Goal: Use online tool/utility: Utilize a website feature to perform a specific function

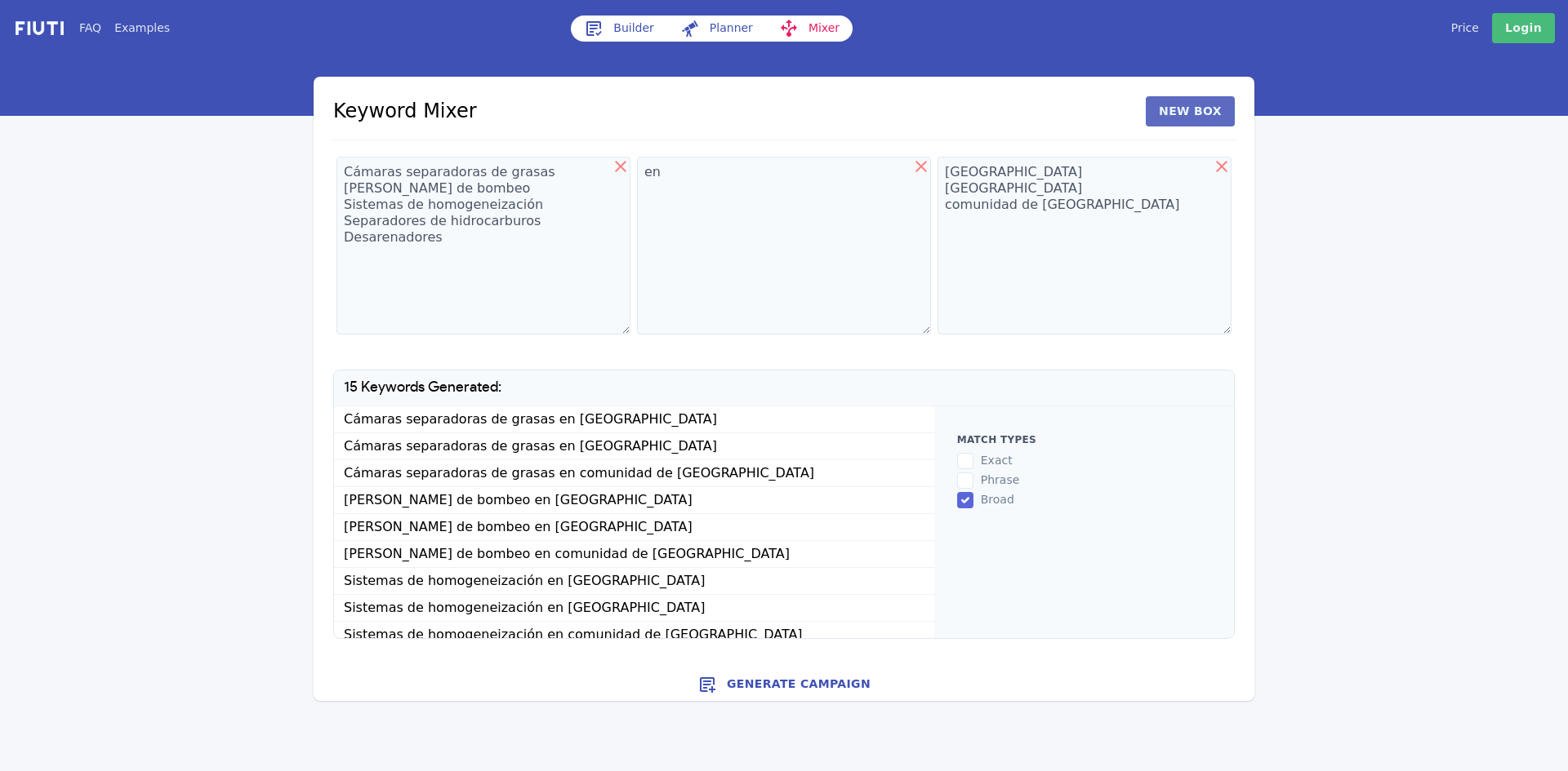
click at [1217, 110] on button "New Box" at bounding box center [1189, 111] width 89 height 30
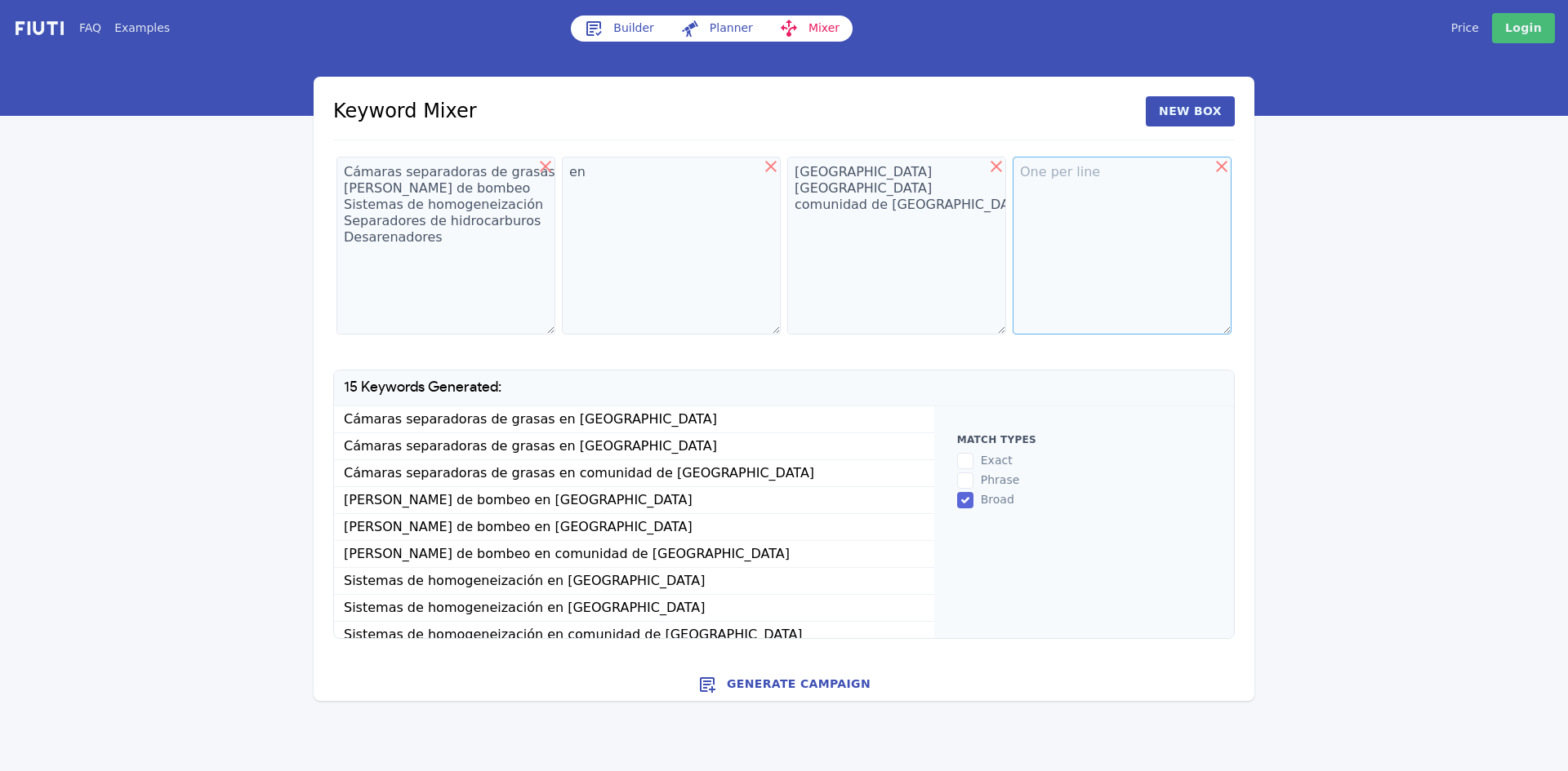
click at [1041, 198] on textarea at bounding box center [1122, 246] width 219 height 178
click at [548, 164] on icon at bounding box center [546, 167] width 12 height 12
type textarea "en"
type textarea "[GEOGRAPHIC_DATA] [GEOGRAPHIC_DATA] comunidad de [GEOGRAPHIC_DATA]"
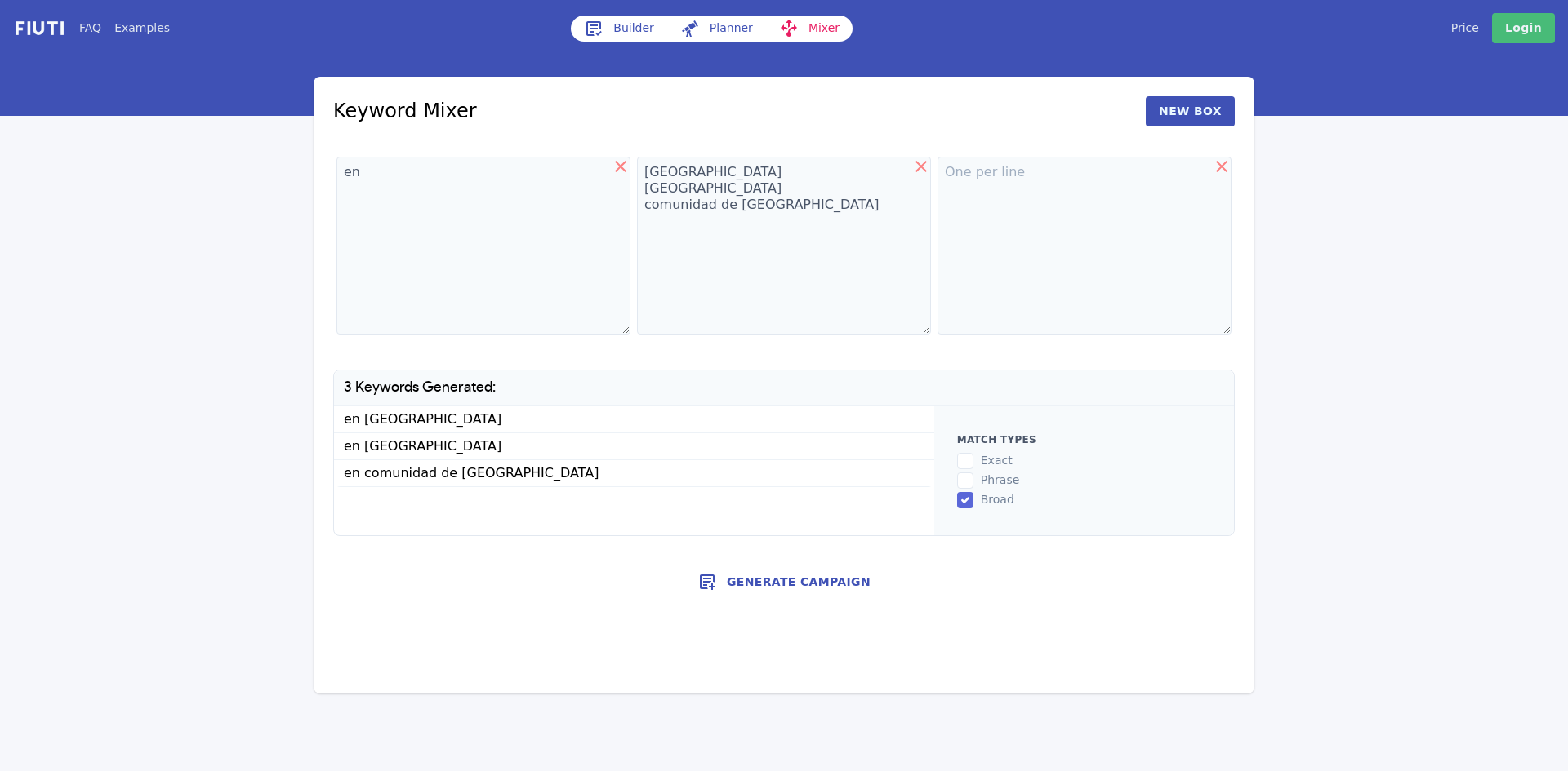
click at [624, 166] on icon at bounding box center [621, 167] width 20 height 20
type textarea "[GEOGRAPHIC_DATA] [GEOGRAPHIC_DATA] comunidad de [GEOGRAPHIC_DATA]"
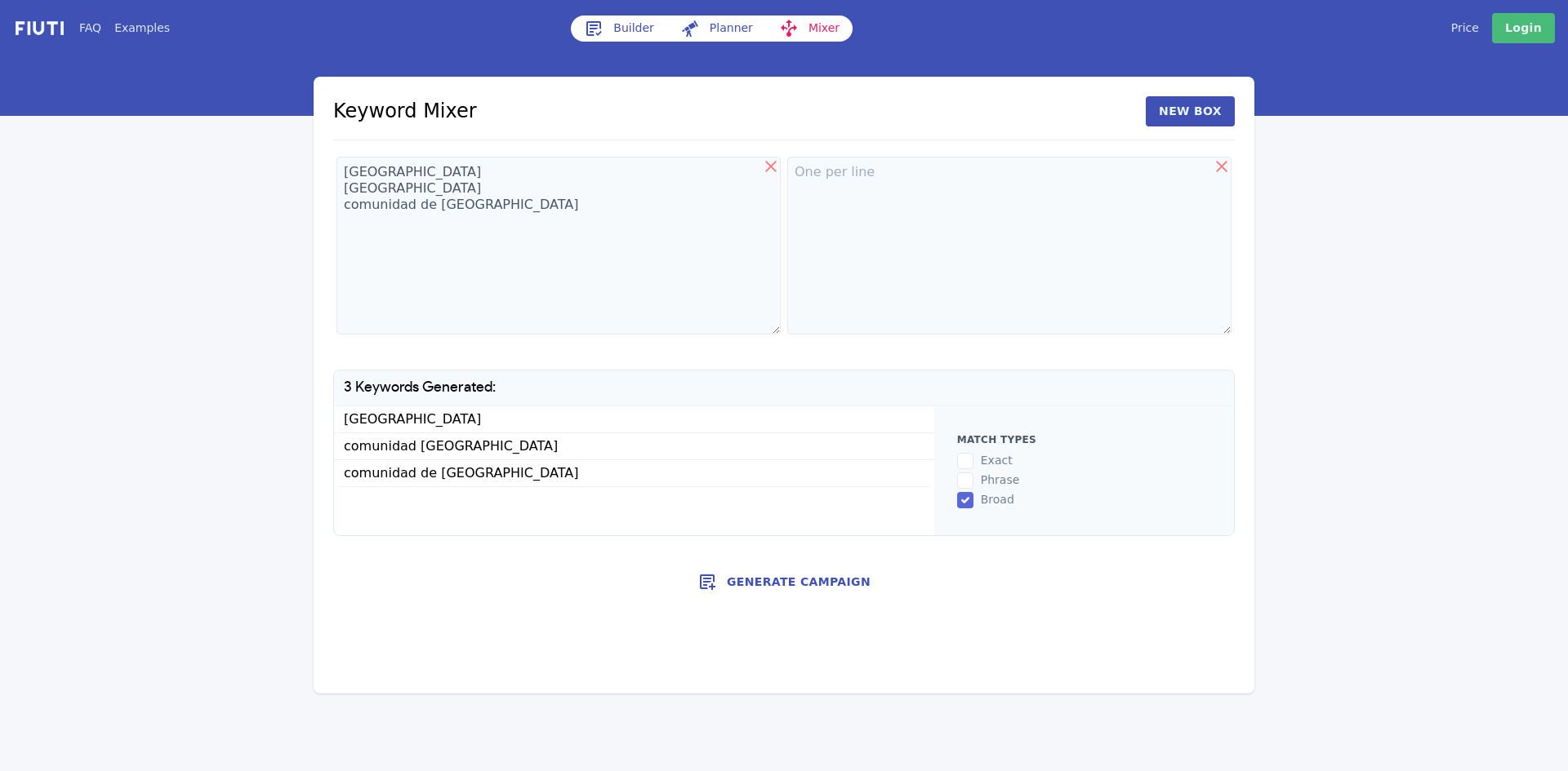
click at [771, 169] on icon at bounding box center [770, 167] width 20 height 20
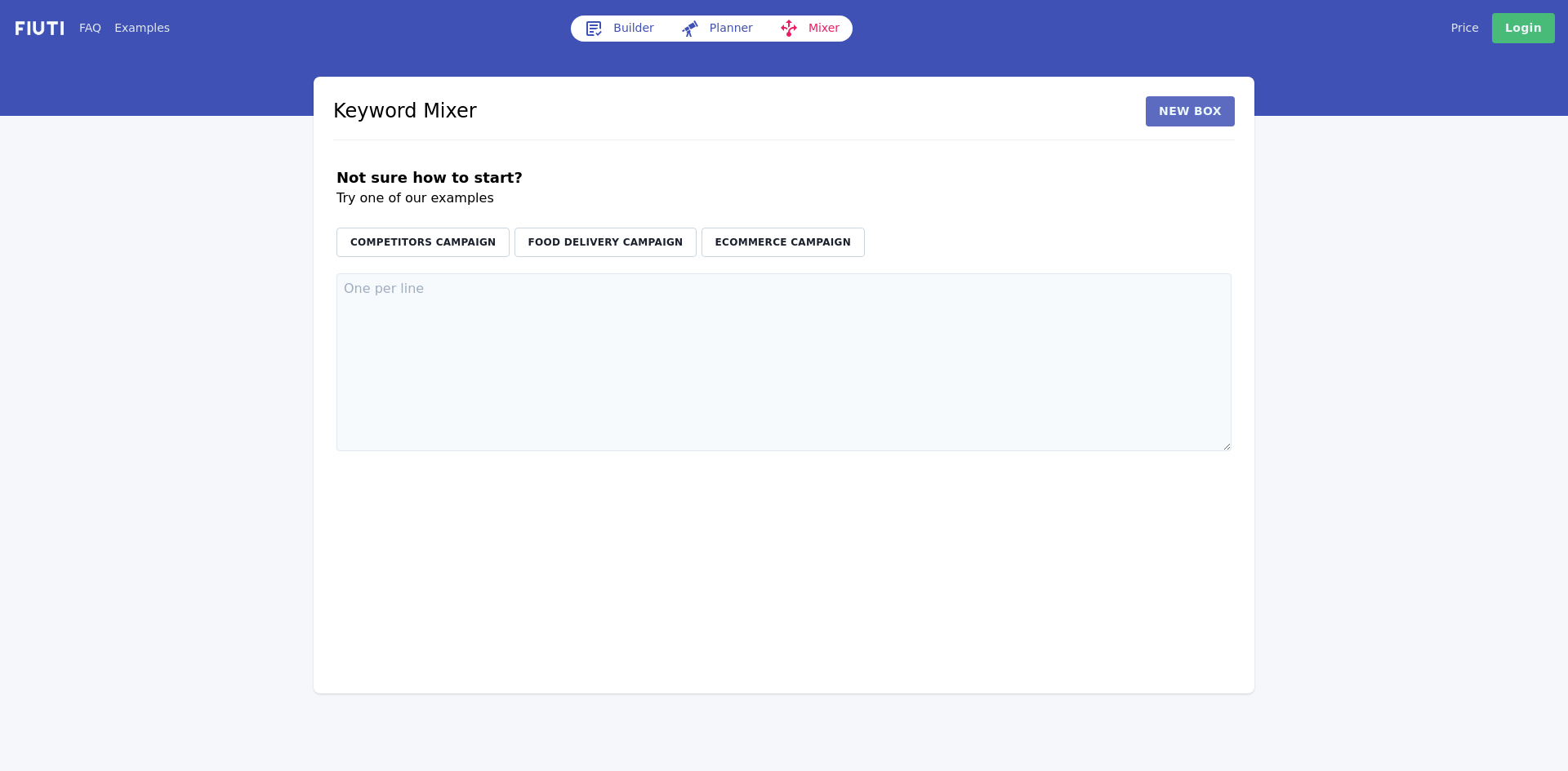
click at [1200, 104] on button "New Box" at bounding box center [1189, 111] width 89 height 30
drag, startPoint x: 970, startPoint y: 385, endPoint x: 954, endPoint y: 373, distance: 20.0
click at [970, 385] on textarea at bounding box center [1009, 362] width 444 height 178
click at [1217, 110] on button "New Box" at bounding box center [1189, 111] width 89 height 30
click at [1023, 316] on textarea at bounding box center [1084, 362] width 294 height 178
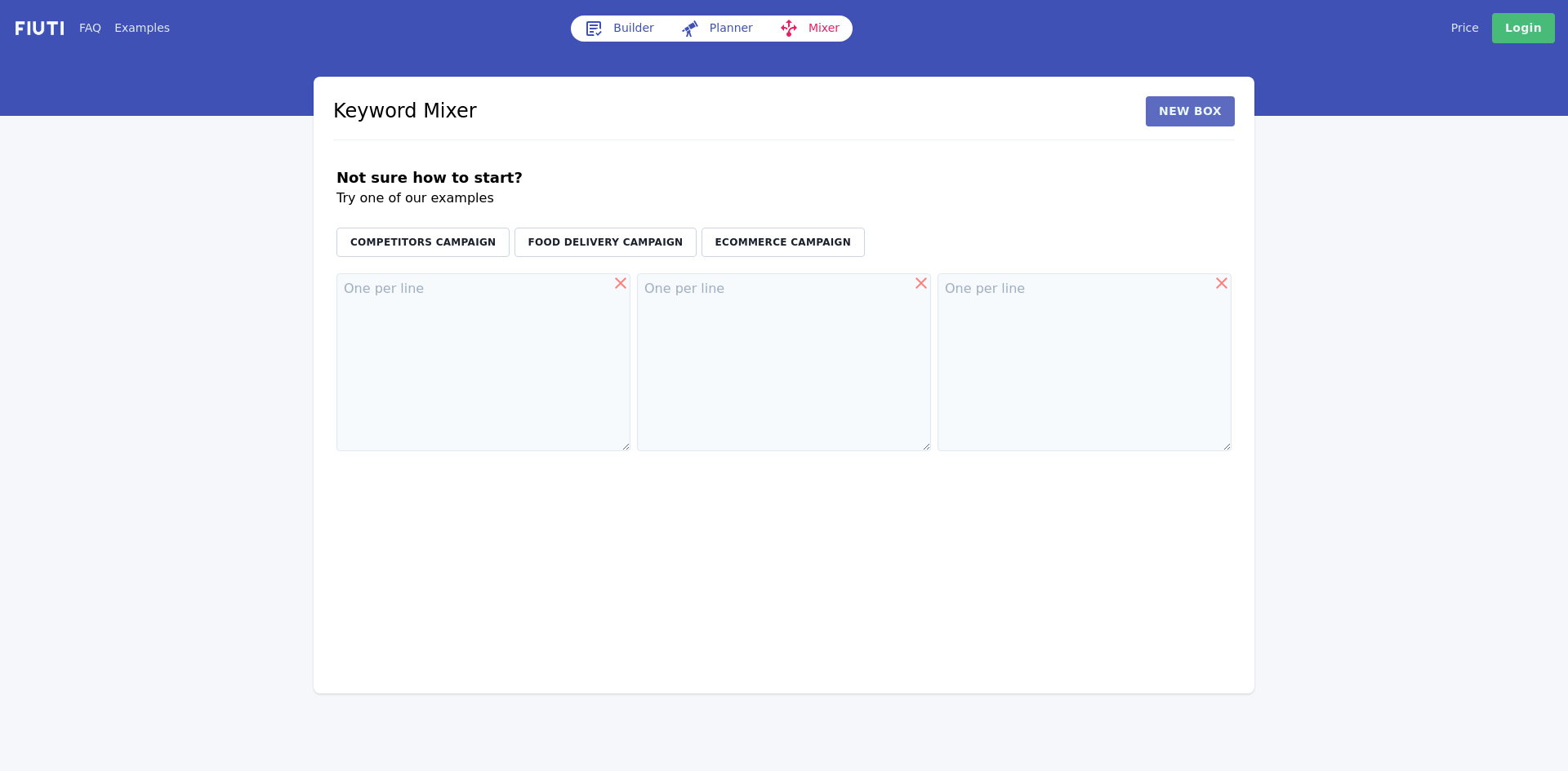
click at [1187, 112] on button "New Box" at bounding box center [1189, 111] width 89 height 30
click at [1054, 324] on textarea at bounding box center [1122, 362] width 219 height 178
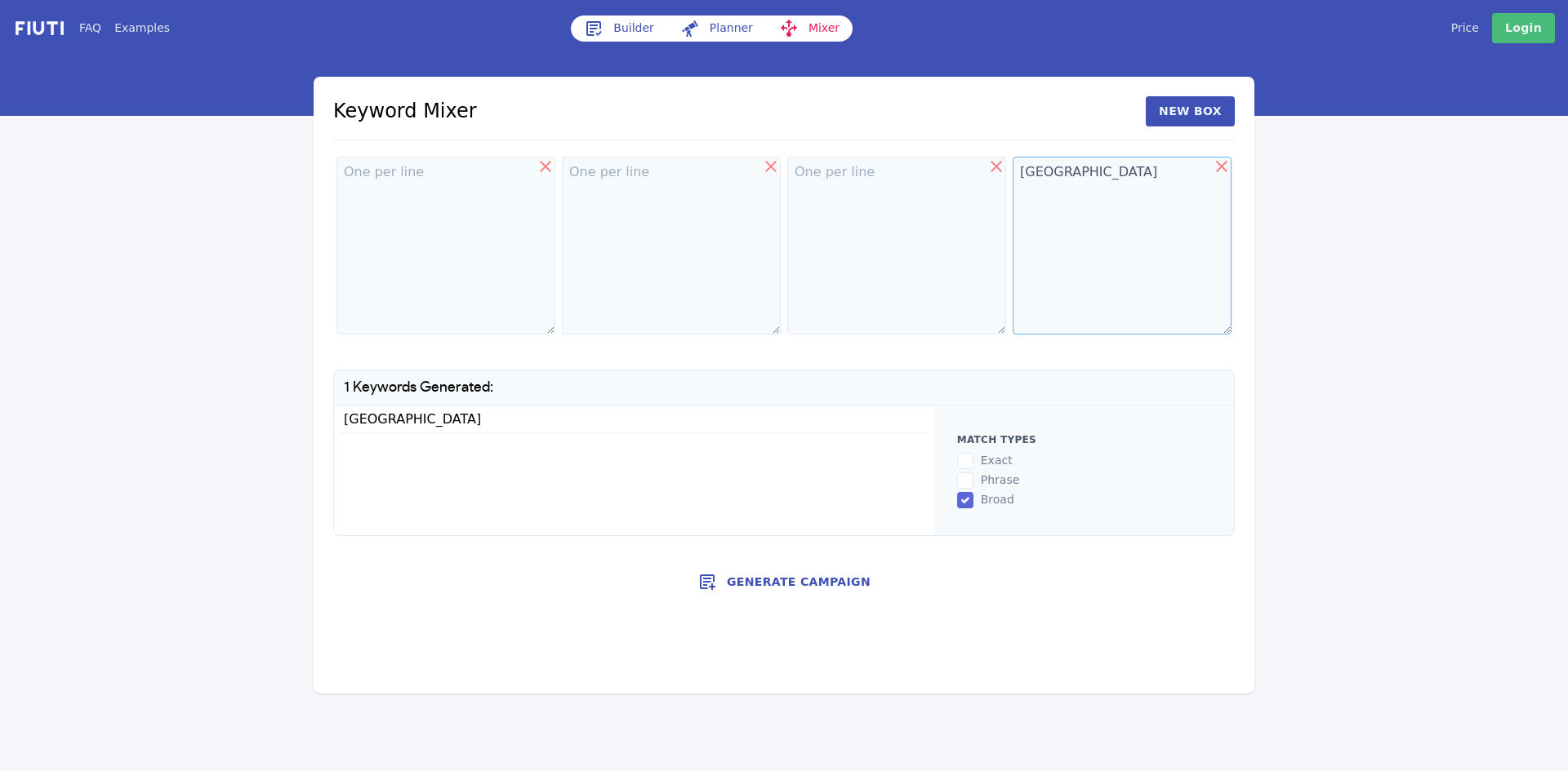
type textarea "[GEOGRAPHIC_DATA]"
click at [434, 219] on textarea at bounding box center [446, 246] width 219 height 178
type textarea "mejor"
click at [640, 206] on textarea at bounding box center [671, 246] width 219 height 178
type textarea "parking"
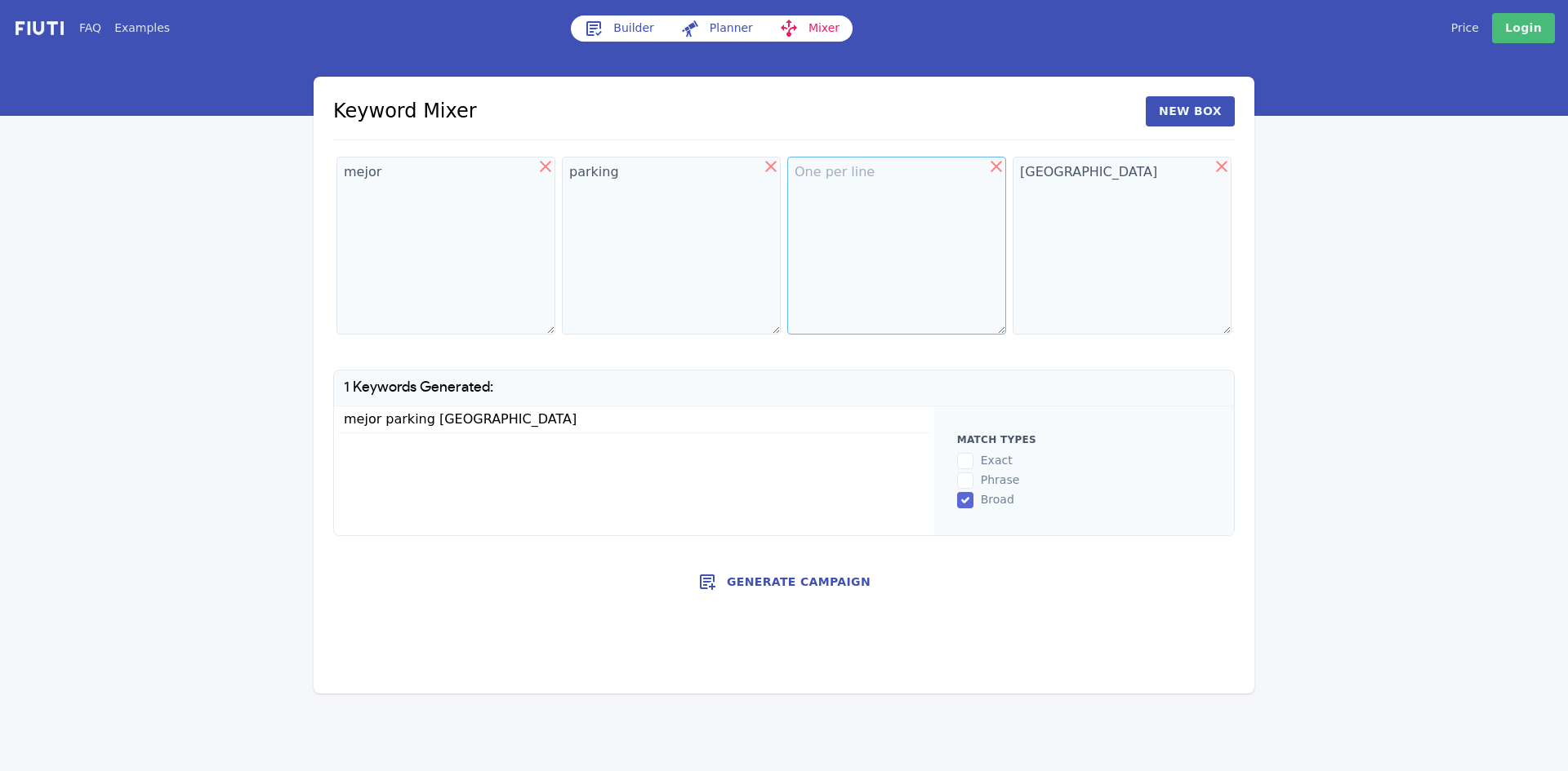
click at [810, 203] on textarea at bounding box center [896, 246] width 219 height 178
click at [644, 177] on textarea "parking" at bounding box center [671, 246] width 219 height 178
click at [900, 183] on textarea "auropuerto" at bounding box center [896, 246] width 219 height 178
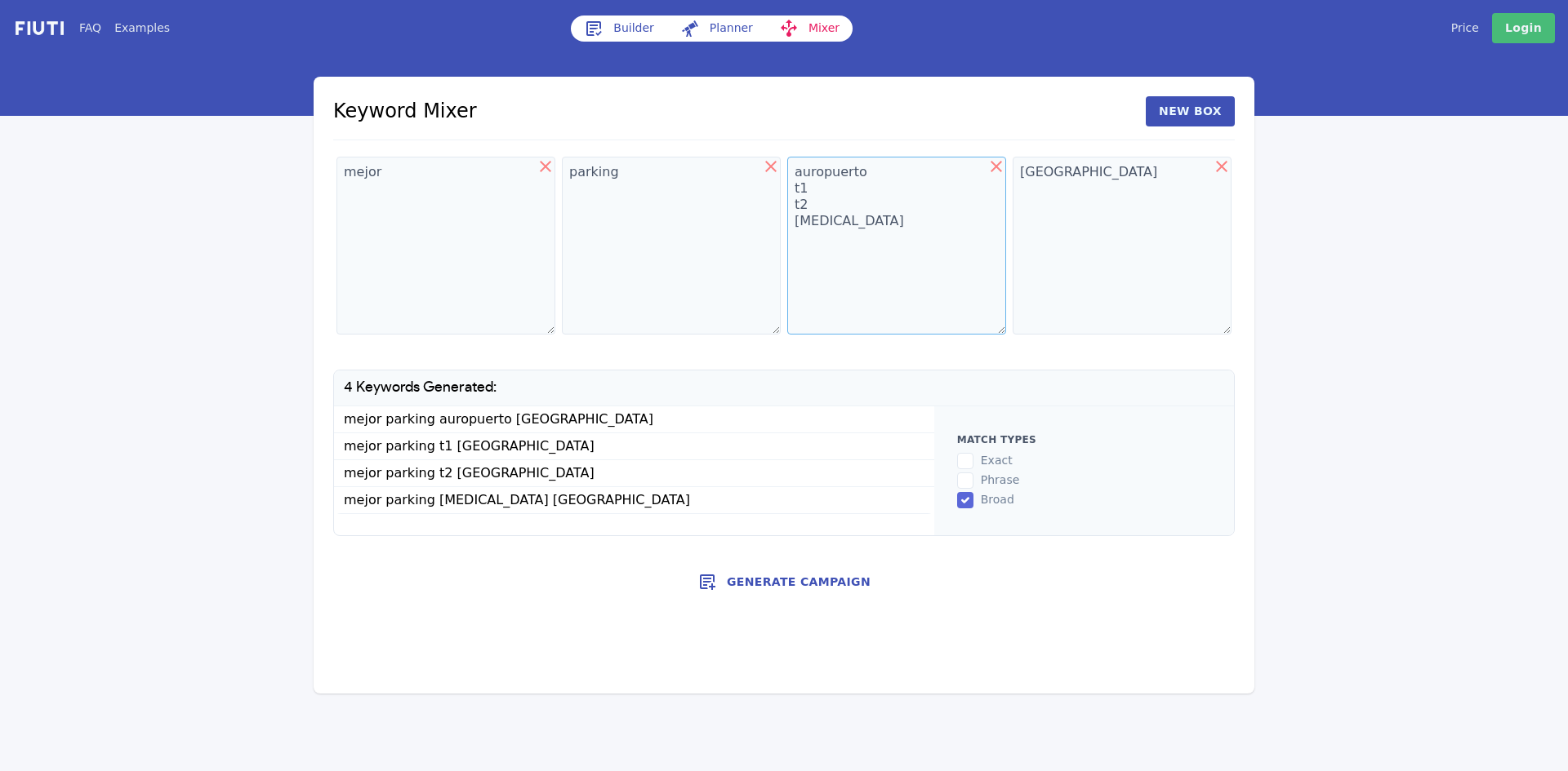
click at [864, 228] on textarea "auropuerto t1 t2 [MEDICAL_DATA]" at bounding box center [896, 246] width 219 height 178
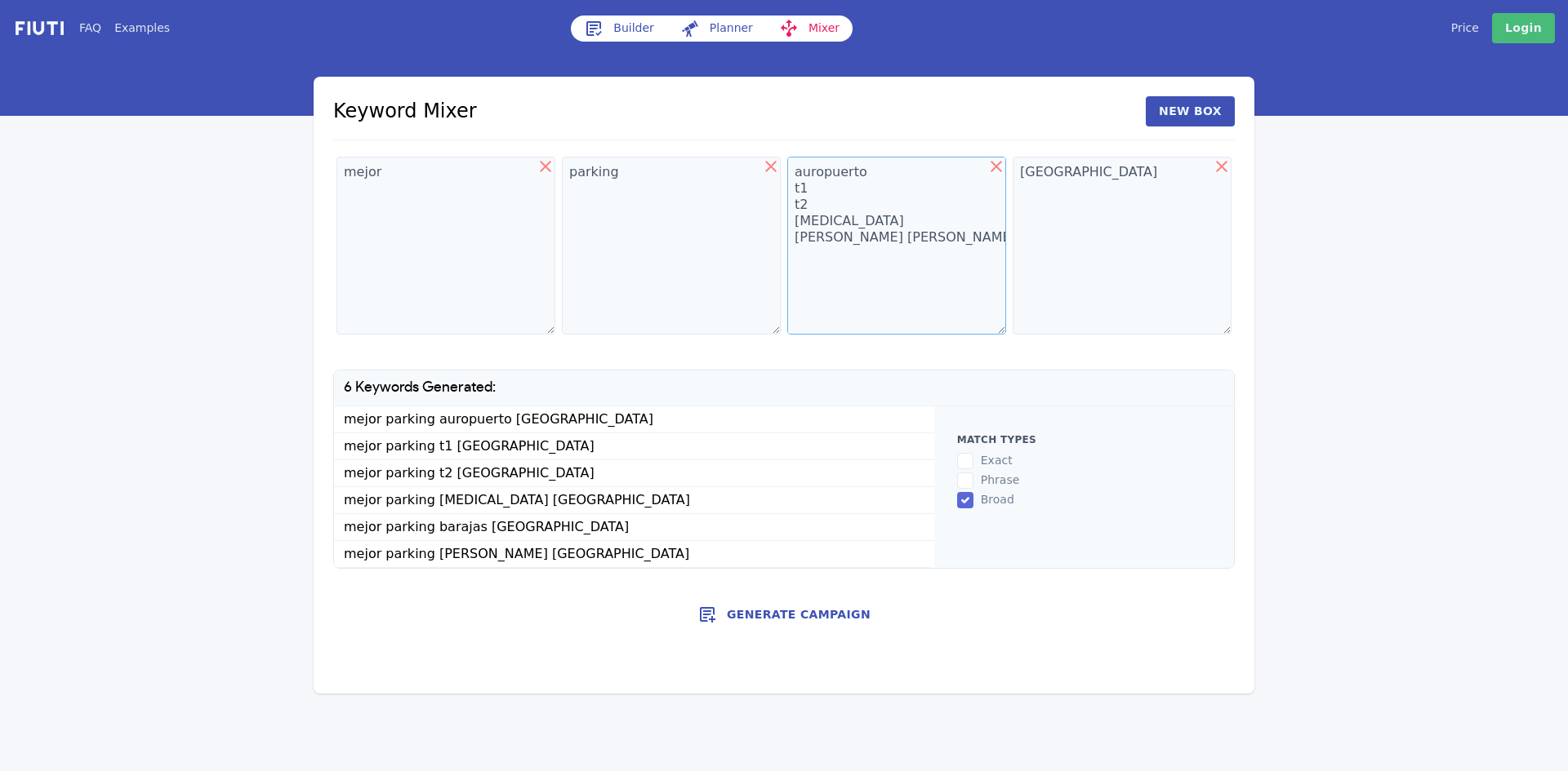
type textarea "auropuerto t1 t2 [MEDICAL_DATA] [PERSON_NAME] [PERSON_NAME]"
click at [1098, 174] on textarea "[GEOGRAPHIC_DATA]" at bounding box center [1122, 246] width 219 height 178
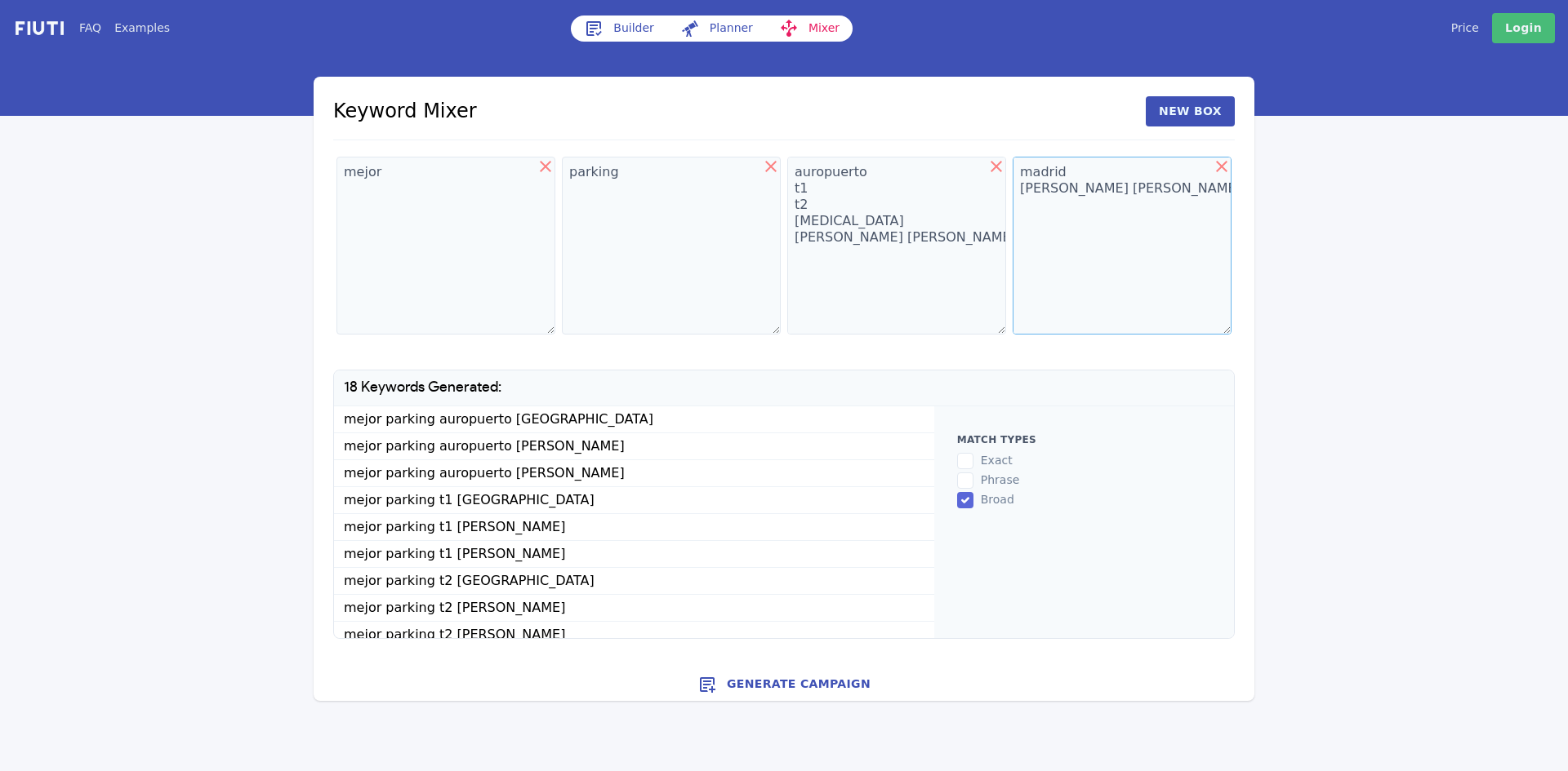
type textarea "madrid [PERSON_NAME] [PERSON_NAME]"
click at [357, 172] on textarea "mejor" at bounding box center [446, 246] width 219 height 178
click at [390, 192] on textarea "mejor" at bounding box center [446, 246] width 219 height 178
type textarea "mejor"
drag, startPoint x: 372, startPoint y: 195, endPoint x: 336, endPoint y: 160, distance: 50.2
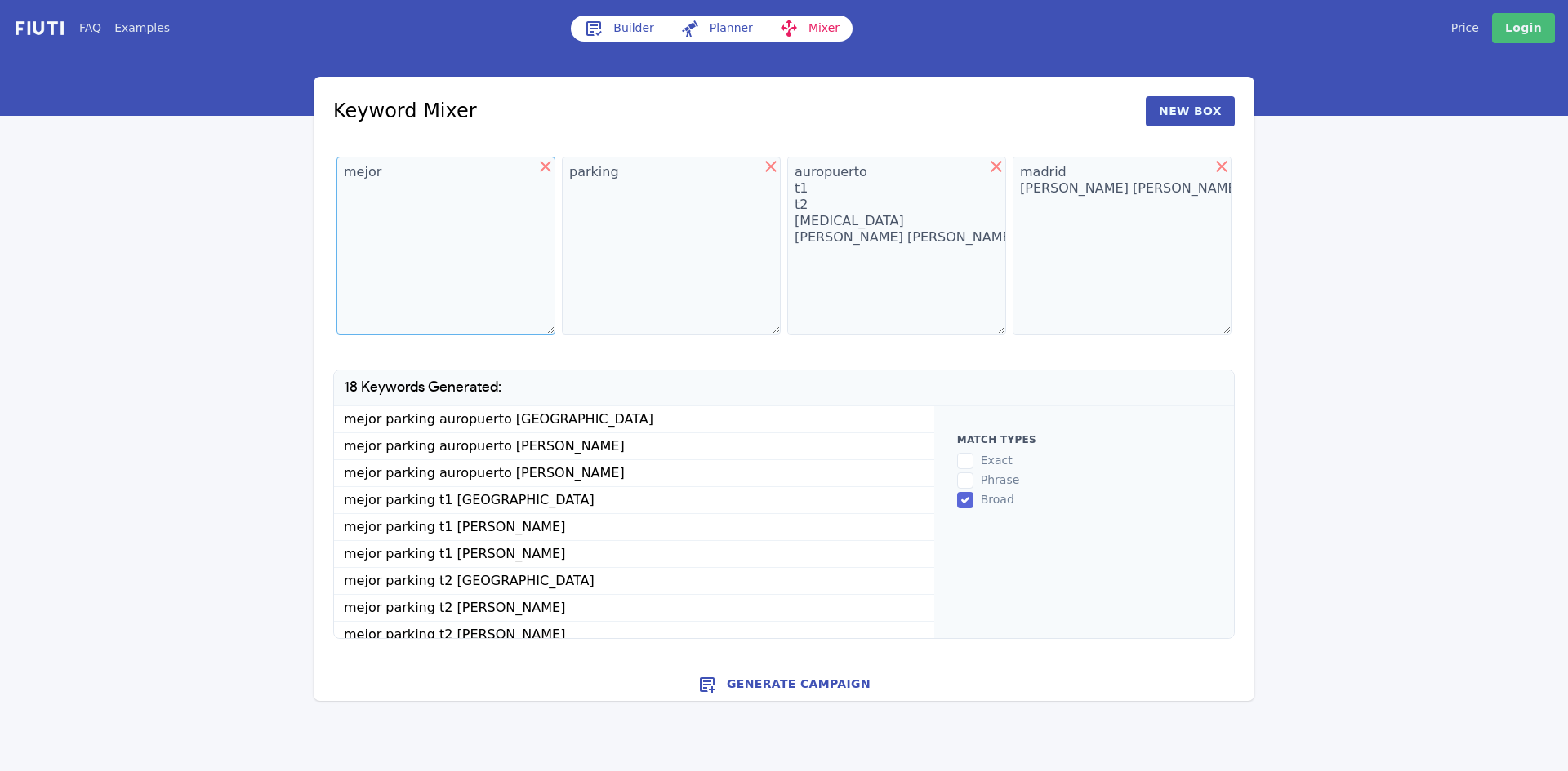
click at [336, 160] on div "mejor" at bounding box center [445, 248] width 226 height 190
click at [811, 680] on button "Generate Campaign" at bounding box center [783, 684] width 940 height 32
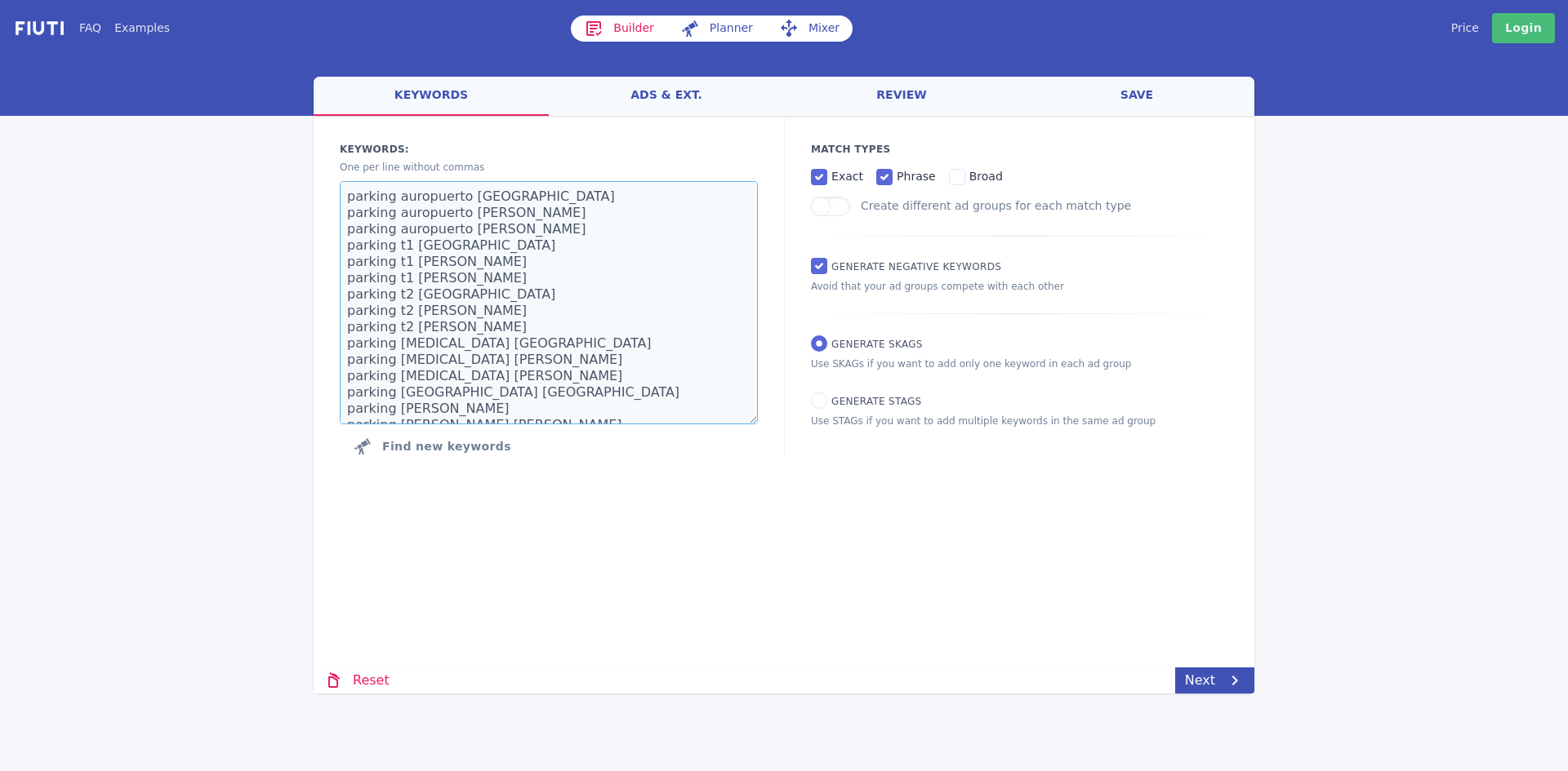
drag, startPoint x: 566, startPoint y: 412, endPoint x: 317, endPoint y: 160, distance: 354.3
click at [317, 160] on div "Keywords: Ad groups: One per line without commas parking auropuerto [GEOGRAPHIC…" at bounding box center [549, 303] width 471 height 373
click at [467, 450] on button "Find new keywords" at bounding box center [432, 446] width 185 height 32
select select "2840"
select select "1000"
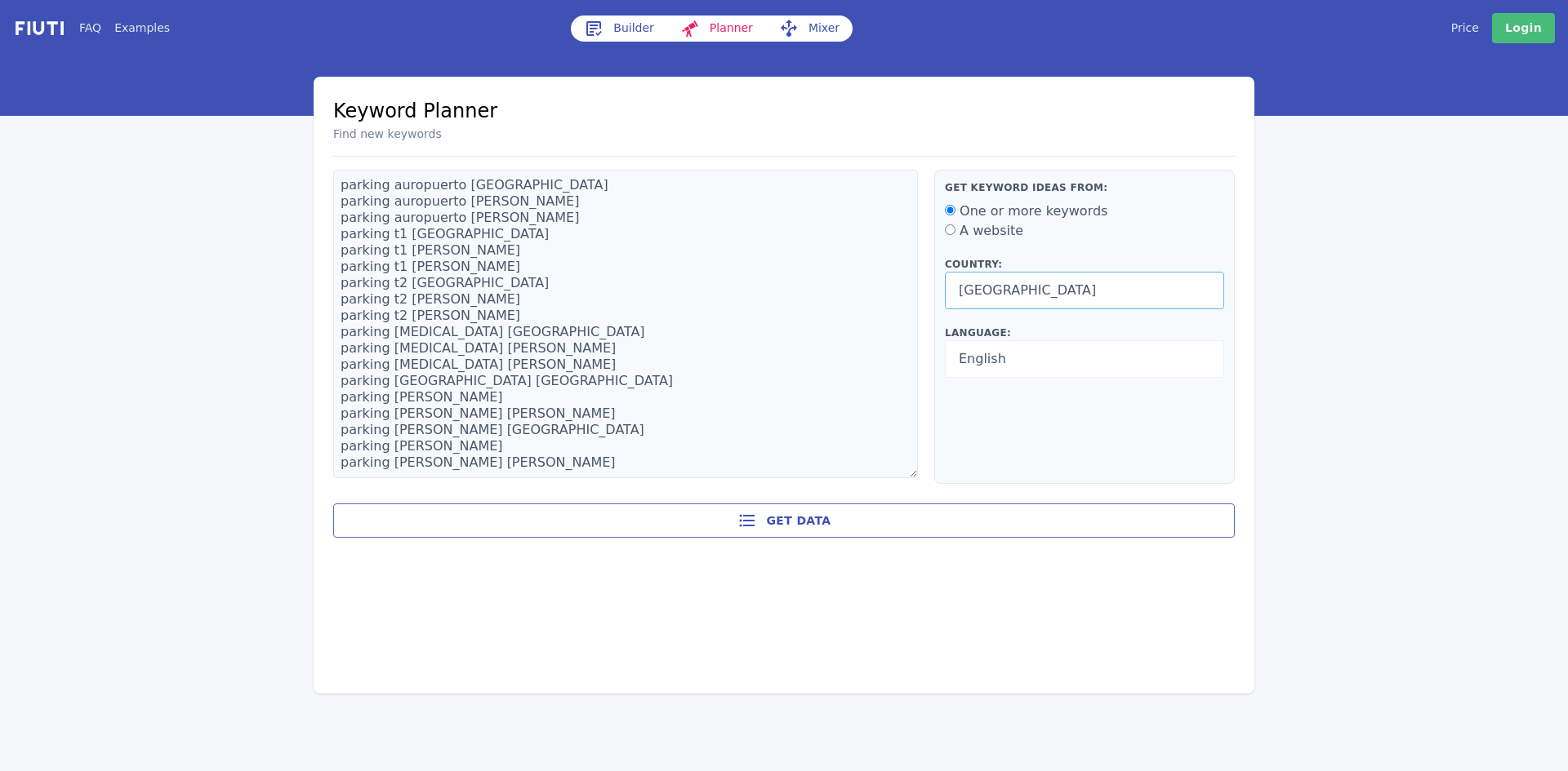
click at [1065, 284] on select "[GEOGRAPHIC_DATA] [GEOGRAPHIC_DATA] [GEOGRAPHIC_DATA] [US_STATE] [GEOGRAPHIC_DA…" at bounding box center [1085, 291] width 279 height 37
select select "2724"
click at [945, 272] on select "[GEOGRAPHIC_DATA] [GEOGRAPHIC_DATA] [GEOGRAPHIC_DATA] [US_STATE] [GEOGRAPHIC_DA…" at bounding box center [1085, 291] width 279 height 37
click at [1031, 363] on select "Arabic Bengali Bulgarian Catalan Chinese (simplified) Chinese (traditional) Cro…" at bounding box center [1085, 359] width 279 height 37
select select "1003"
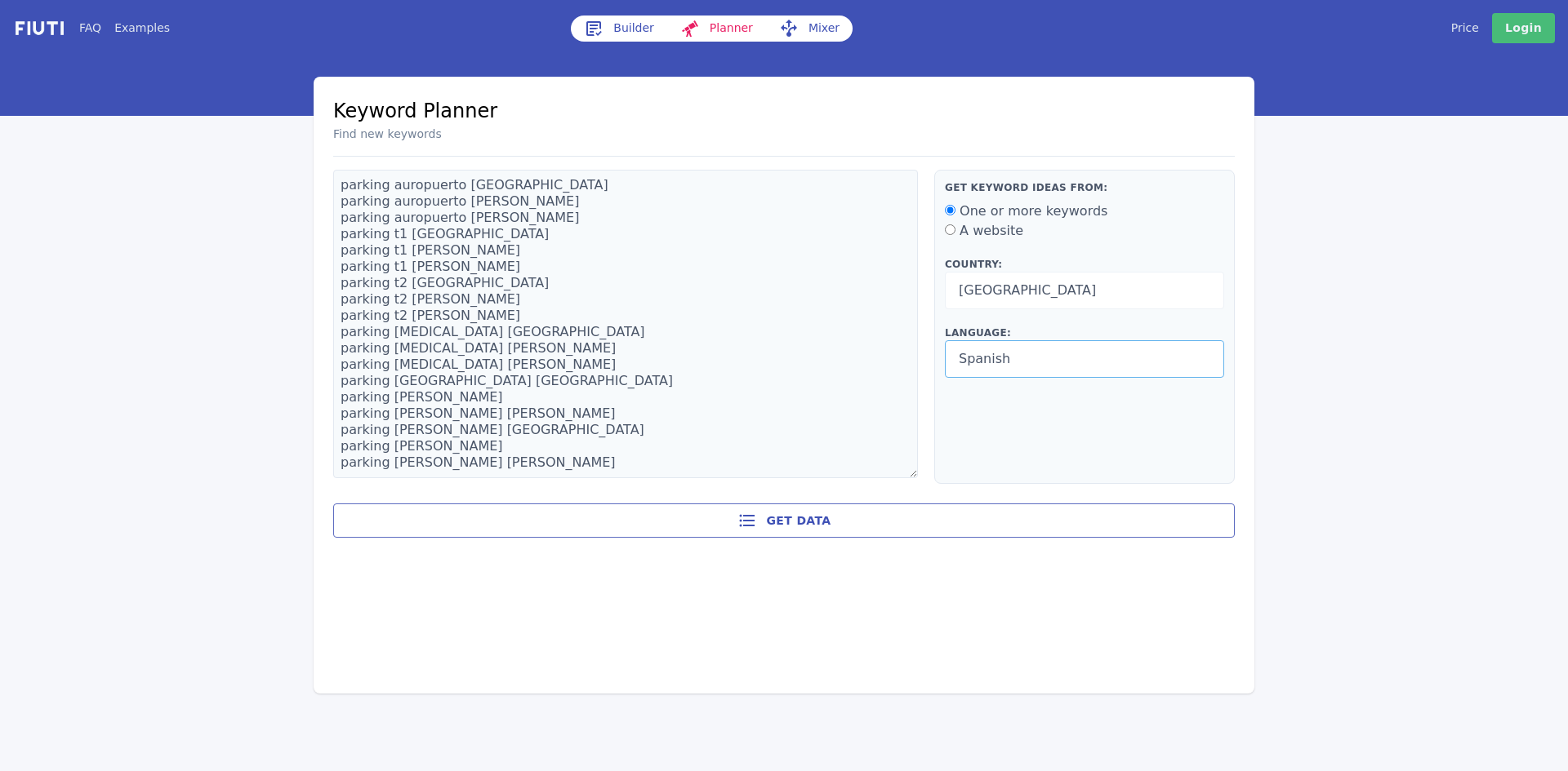
click at [945, 341] on select "Arabic Bengali Bulgarian Catalan Chinese (simplified) Chinese (traditional) Cro…" at bounding box center [1085, 359] width 279 height 37
click at [799, 519] on button "Get data" at bounding box center [783, 520] width 901 height 34
